Goal: Task Accomplishment & Management: Use online tool/utility

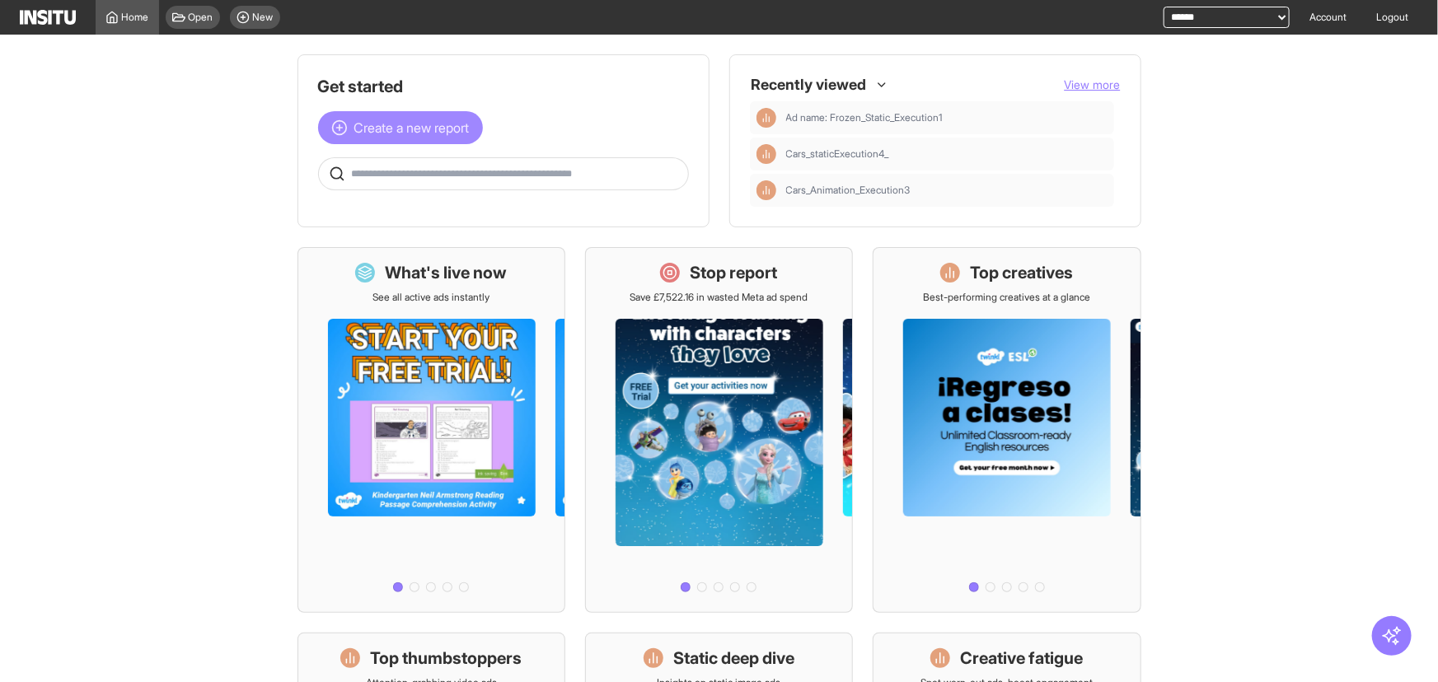
click at [434, 120] on span "Create a new report" at bounding box center [411, 128] width 115 height 20
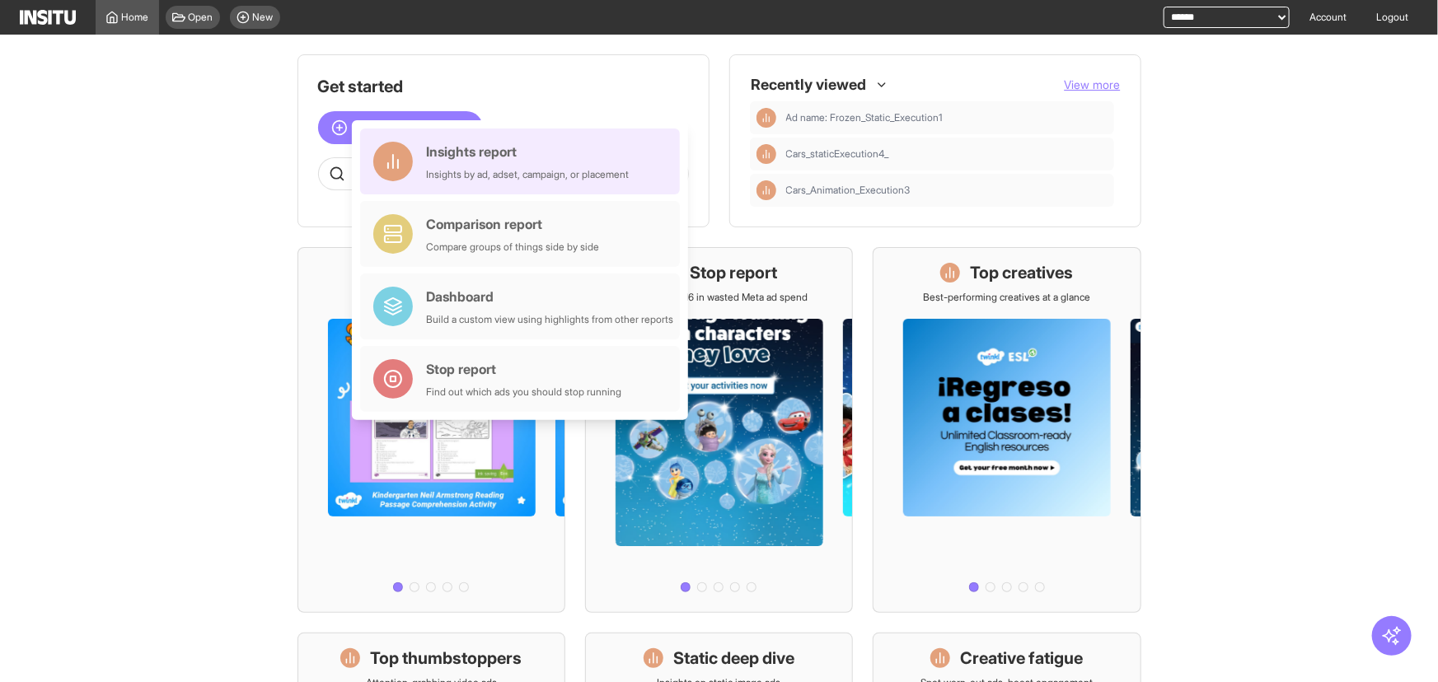
click at [537, 148] on div "Insights report" at bounding box center [527, 152] width 203 height 20
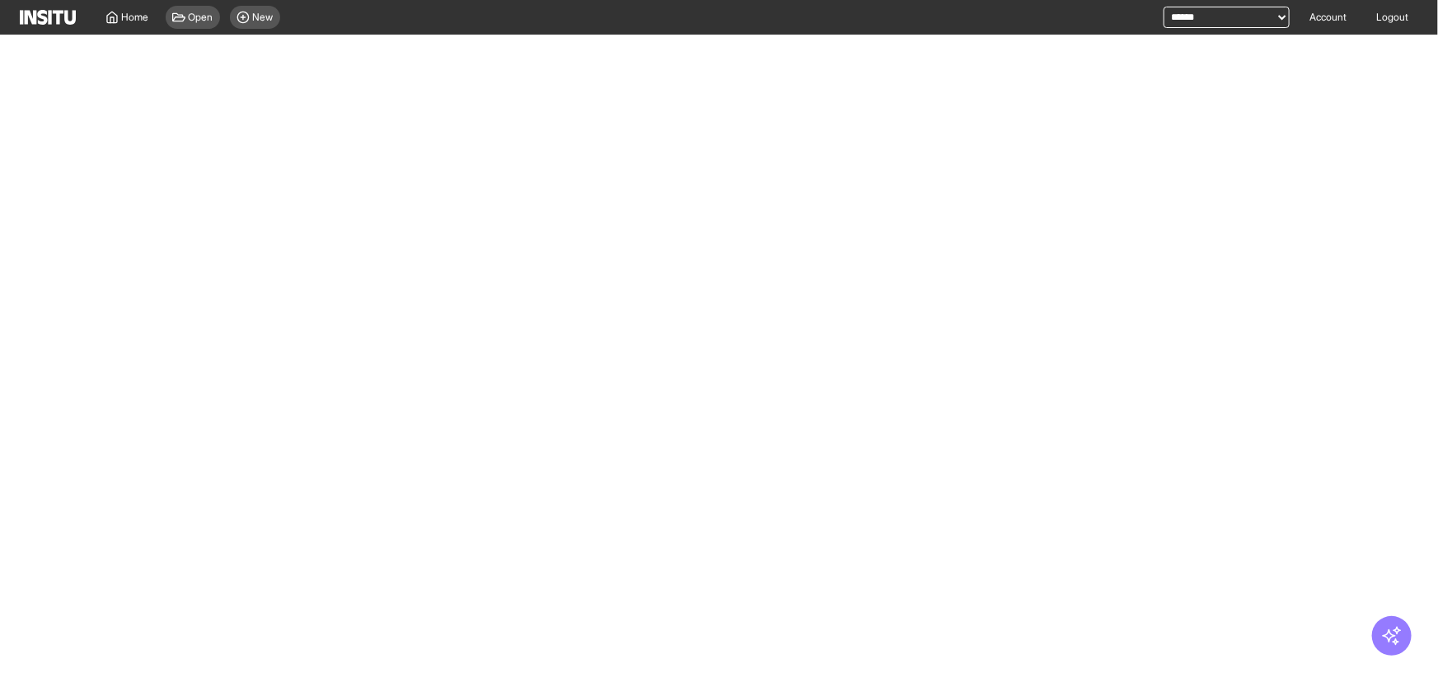
select select "**"
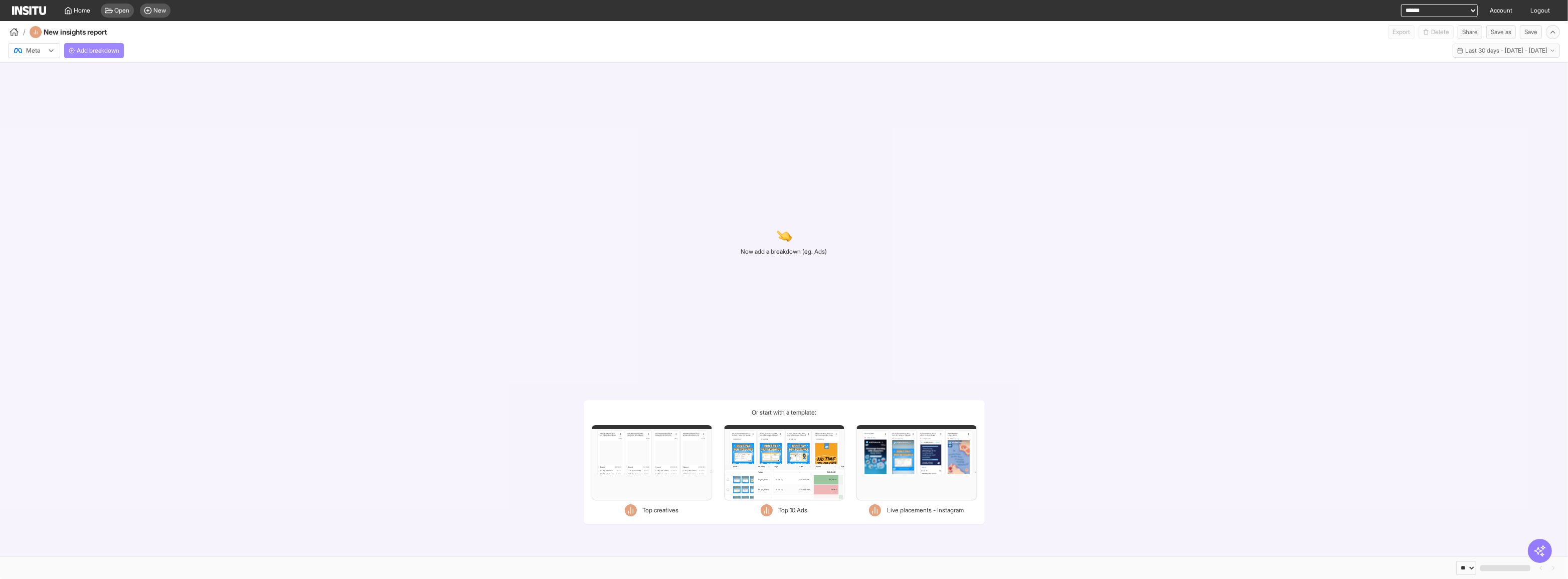
click at [112, 52] on span "Add breakdown" at bounding box center [98, 51] width 43 height 8
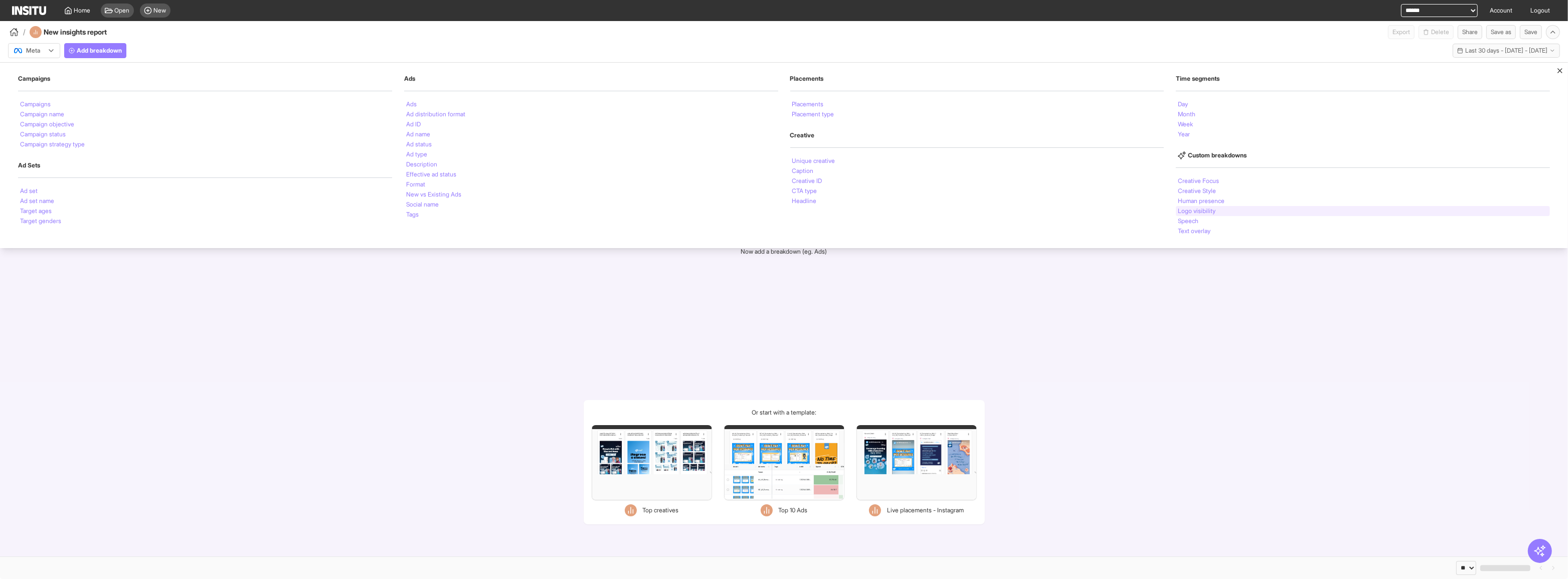
click at [875, 206] on div "Logo visibility" at bounding box center [1363, 211] width 374 height 10
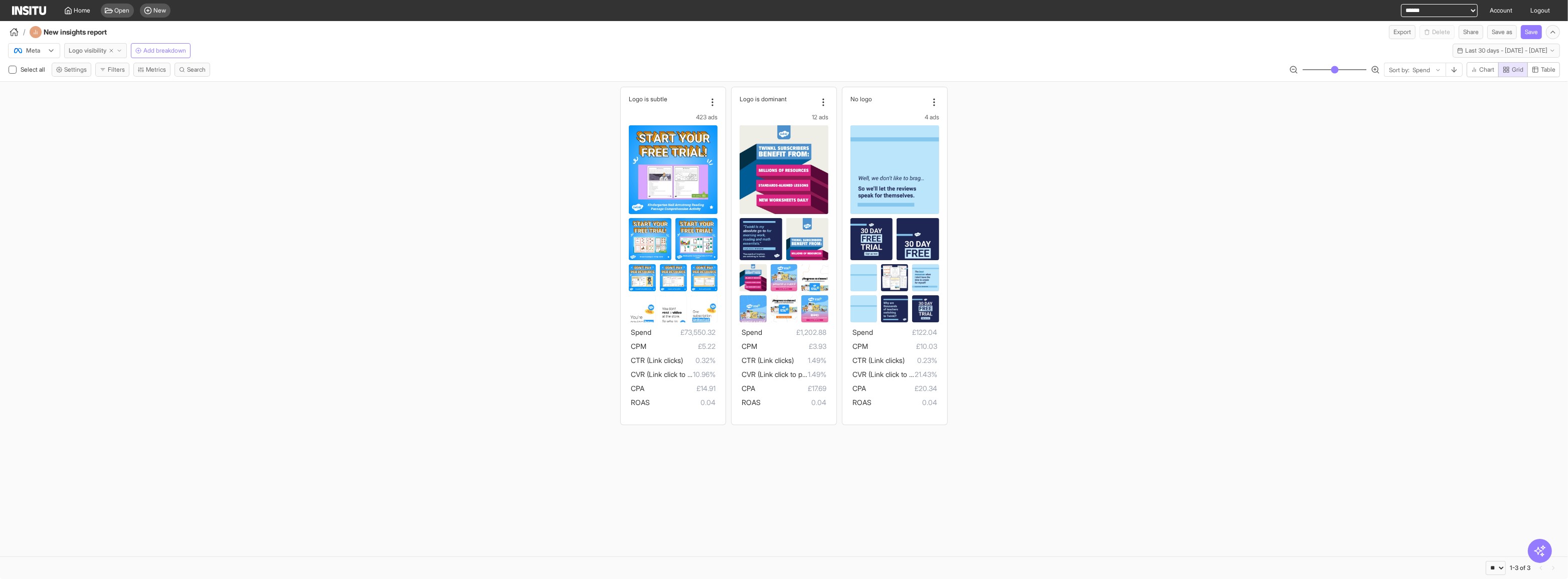
click at [120, 52] on icon "button" at bounding box center [119, 51] width 6 height 6
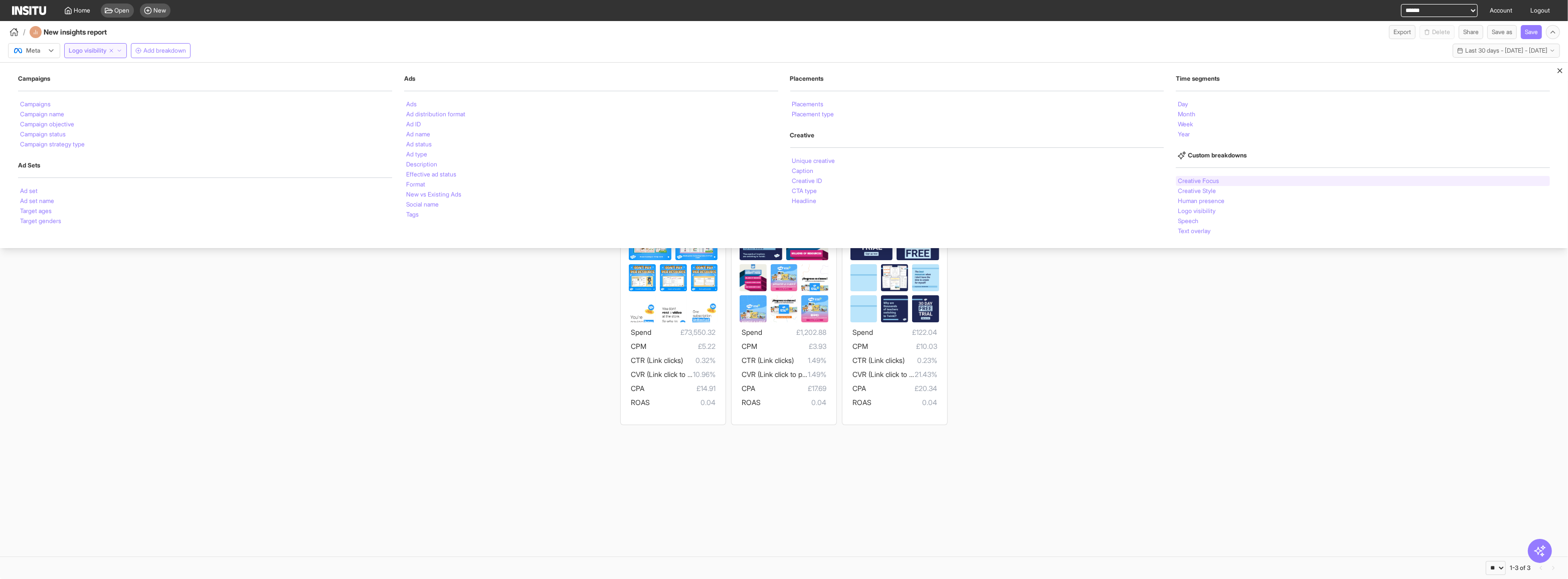
click at [875, 181] on li "Creative Focus" at bounding box center [1199, 181] width 41 height 6
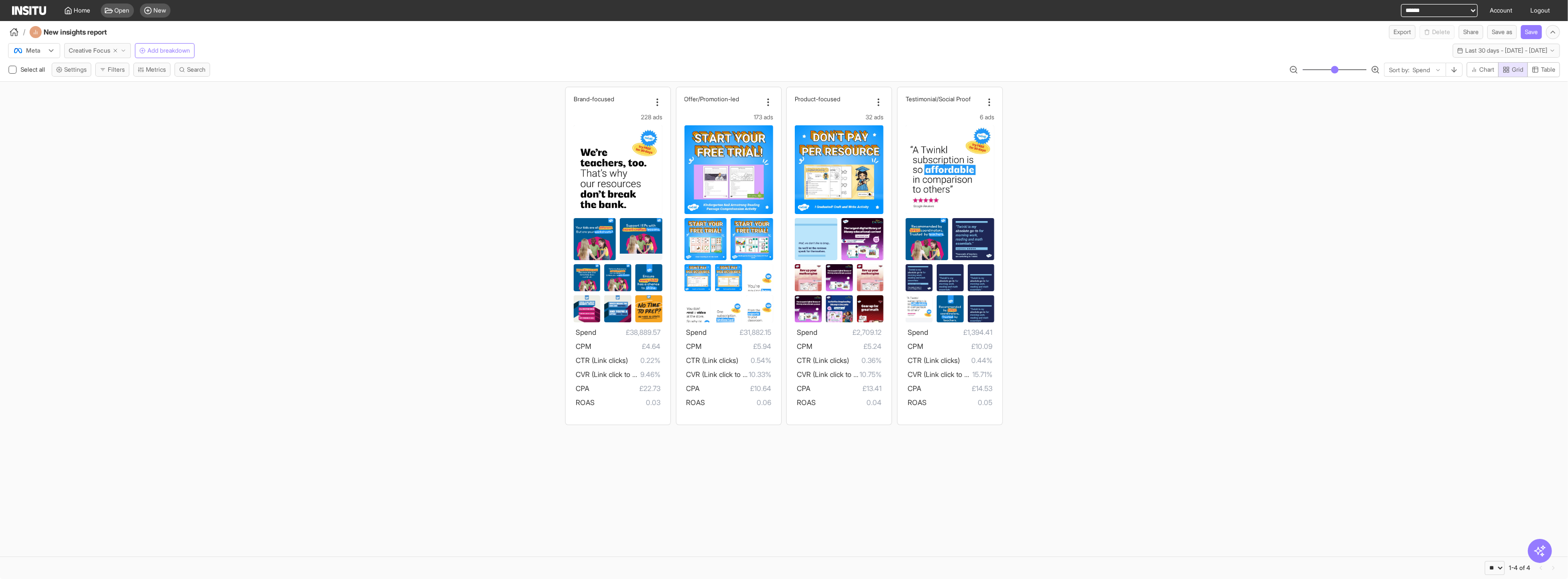
click at [80, 45] on button "Creative Focus" at bounding box center [97, 51] width 67 height 15
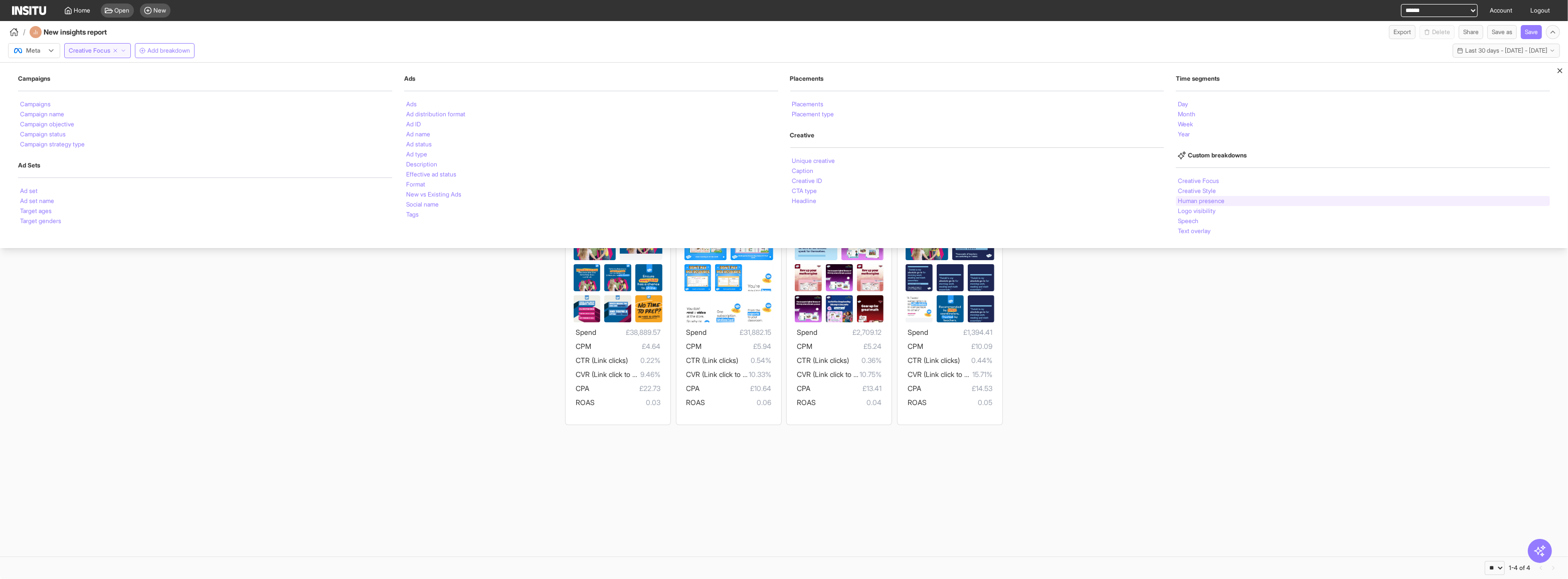
click at [875, 203] on li "Human presence" at bounding box center [1201, 201] width 47 height 6
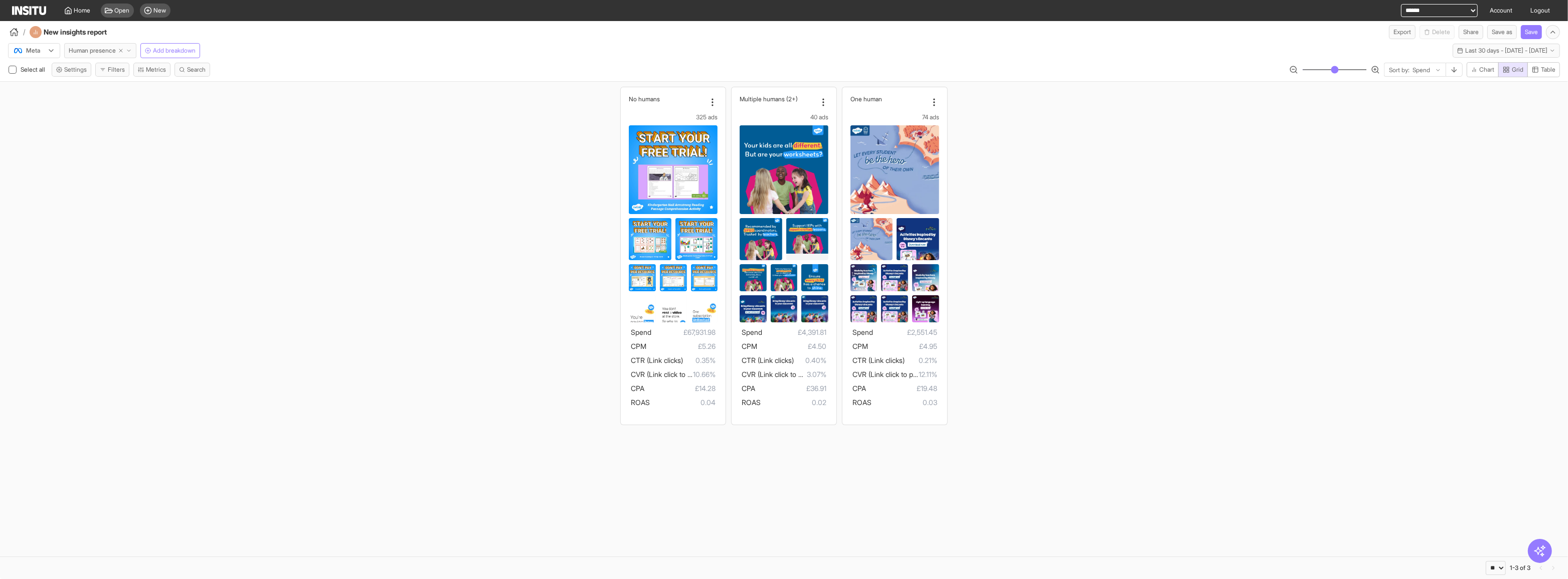
click at [132, 52] on icon "button" at bounding box center [129, 51] width 6 height 6
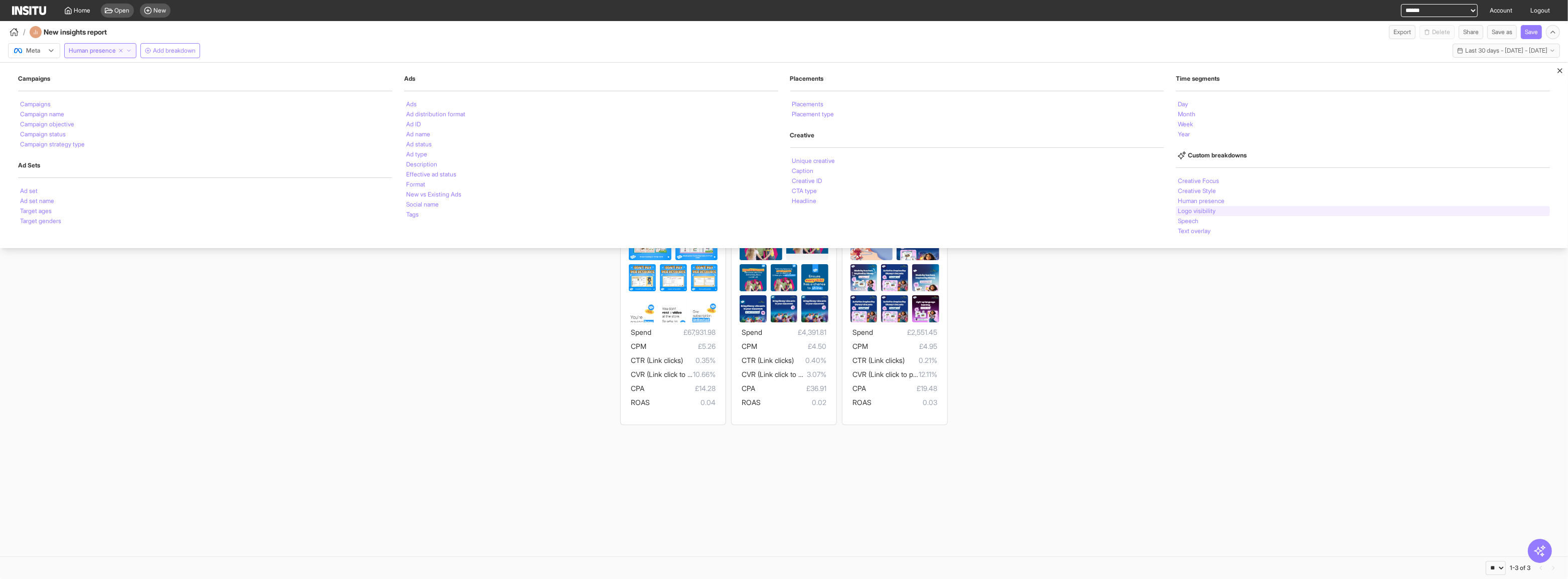
click at [875, 209] on li "Logo visibility" at bounding box center [1197, 211] width 38 height 6
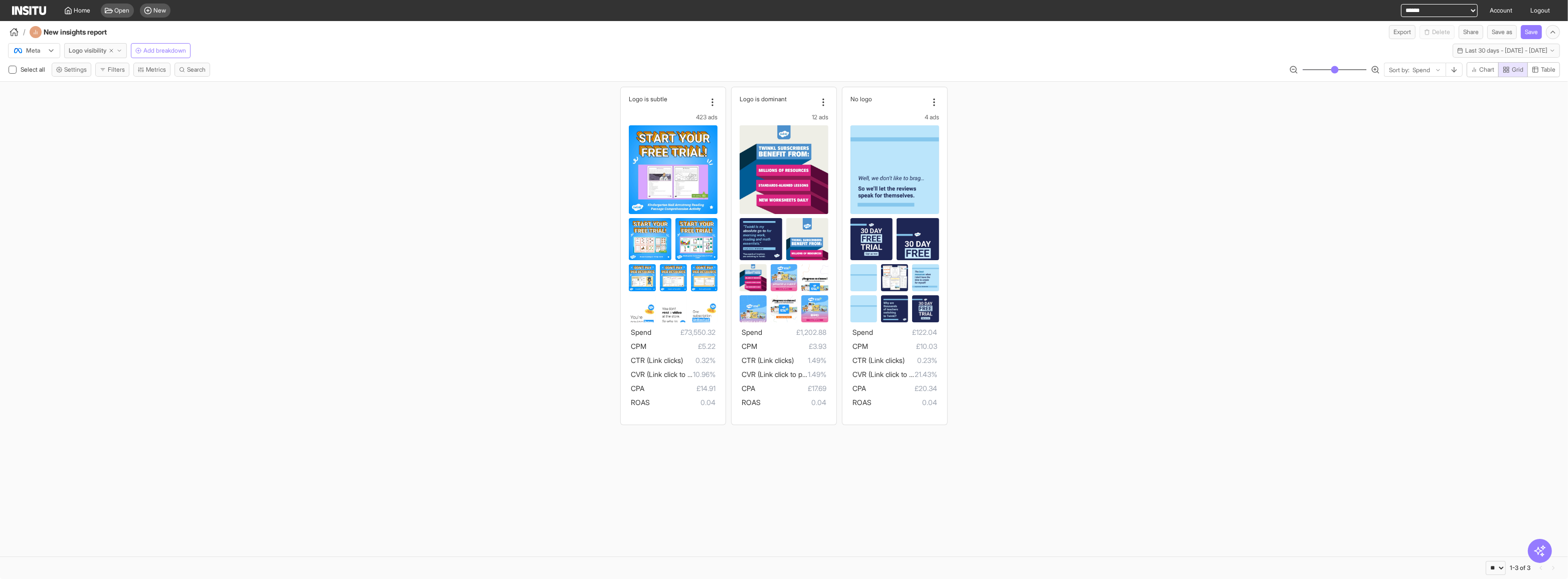
click at [875, 309] on div "Logo is subtle 423 ads Spend £73,550.32 CPM £5.22 CTR (Link clicks) 0.32% CVR (…" at bounding box center [784, 256] width 1568 height 348
click at [121, 49] on icon "button" at bounding box center [119, 51] width 6 height 6
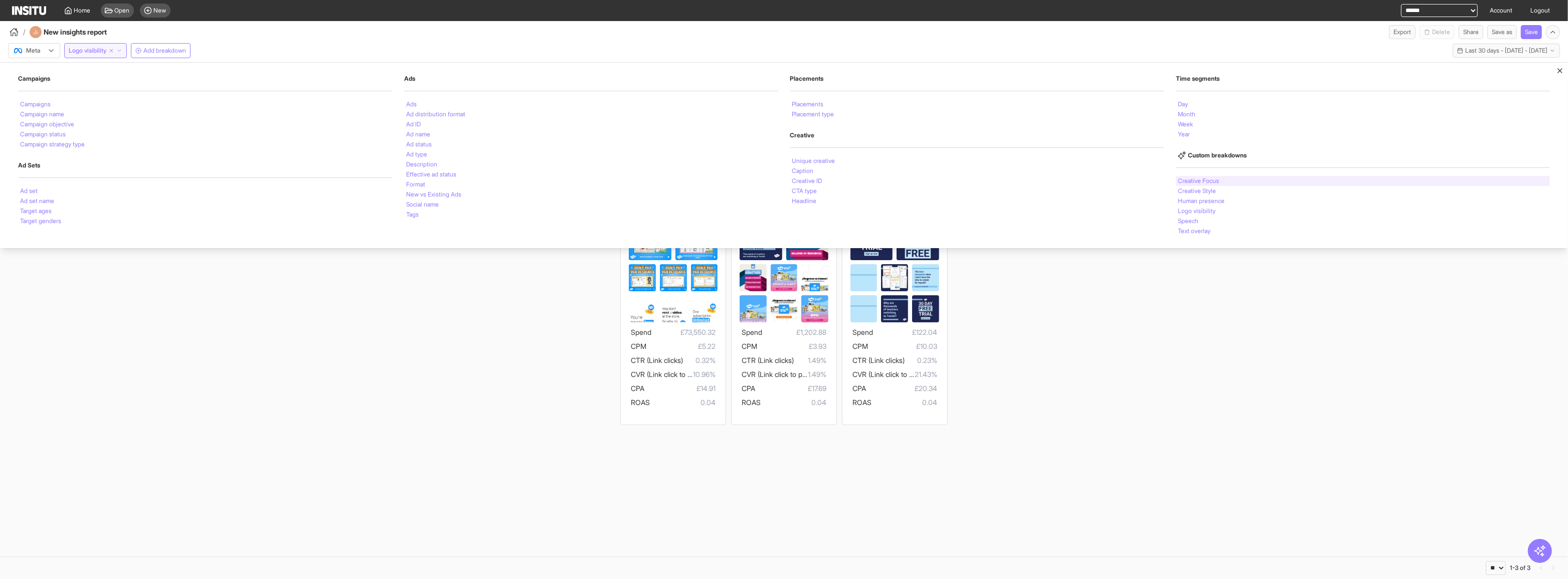
click at [875, 176] on div "Creative Focus" at bounding box center [1363, 181] width 374 height 10
